Goal: Navigation & Orientation: Find specific page/section

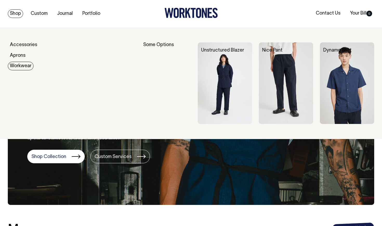
click at [28, 68] on link "Workwear" at bounding box center [21, 66] width 26 height 9
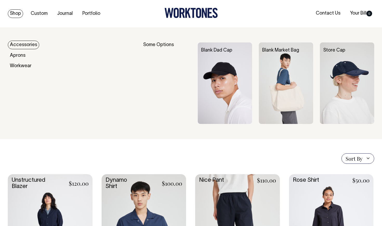
click at [25, 45] on link "Accessories" at bounding box center [23, 45] width 31 height 9
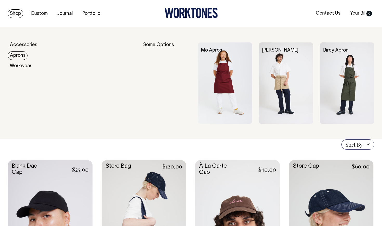
click at [23, 57] on link "Aprons" at bounding box center [18, 55] width 20 height 9
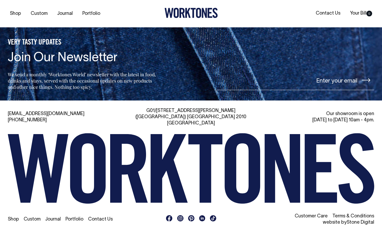
scroll to position [455, 0]
